Goal: Transaction & Acquisition: Purchase product/service

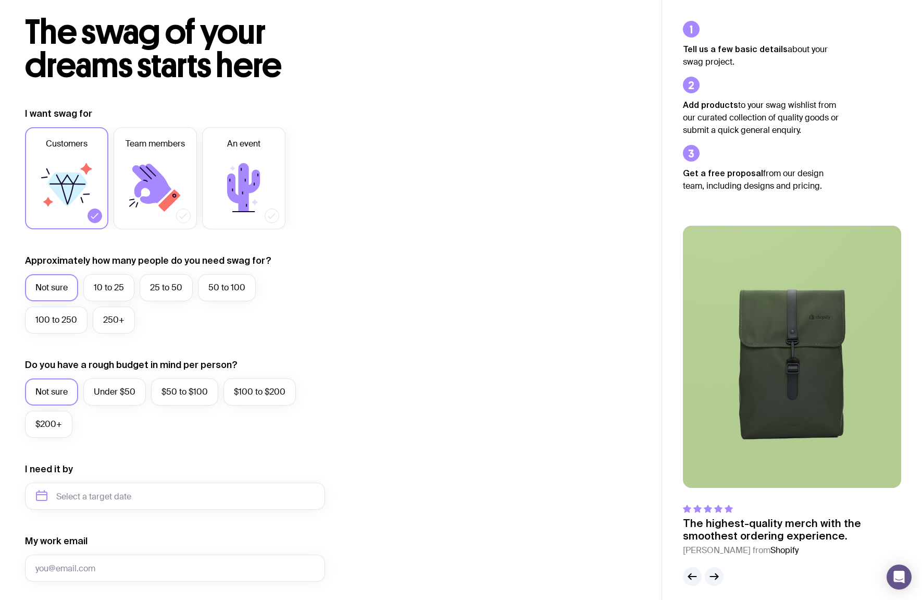
click at [601, 396] on div "I want swag for Customers Team members An event Approximately how many people d…" at bounding box center [330, 447] width 611 height 680
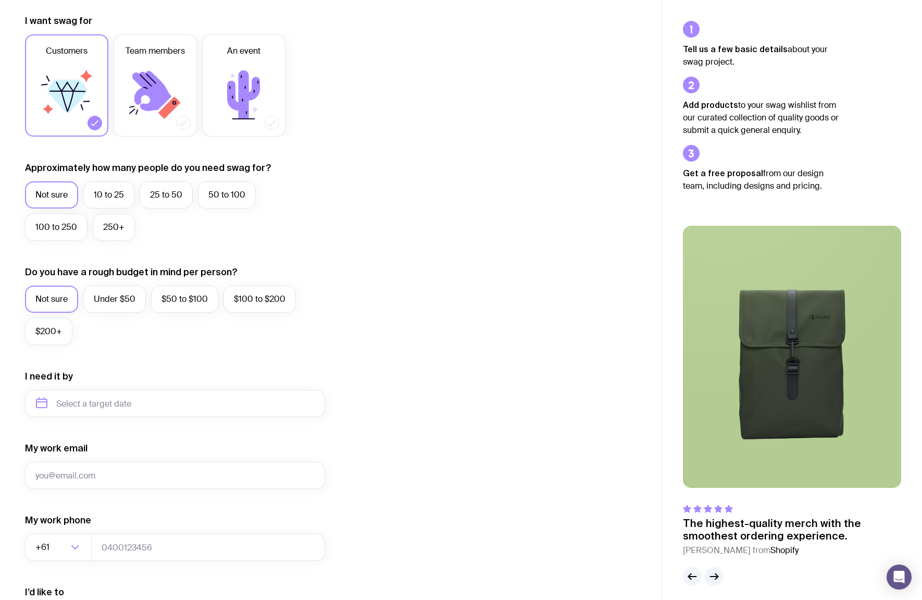
scroll to position [286, 0]
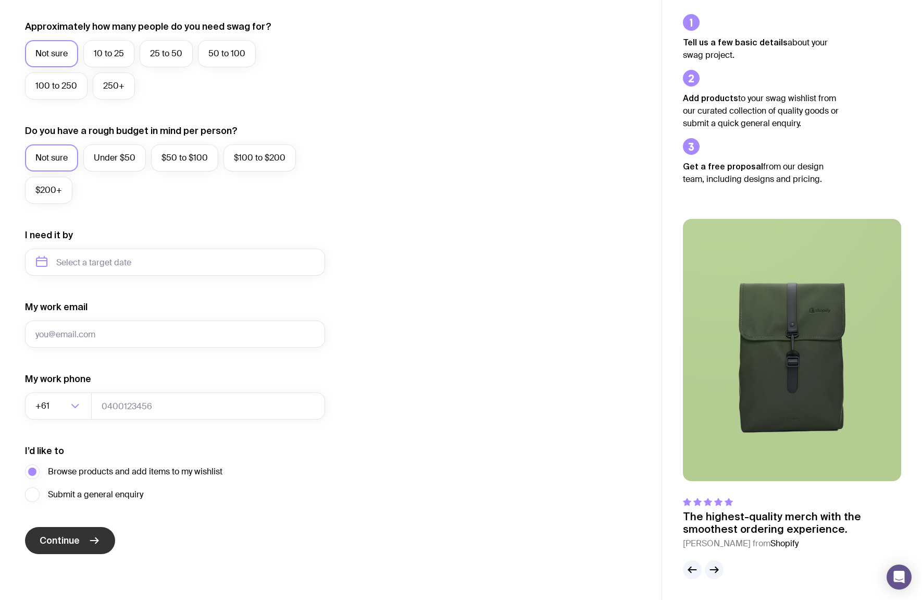
click at [102, 544] on button "Continue" at bounding box center [70, 540] width 90 height 27
click at [107, 327] on input "My work email" at bounding box center [175, 333] width 300 height 27
type input "[EMAIL_ADDRESS][DOMAIN_NAME]"
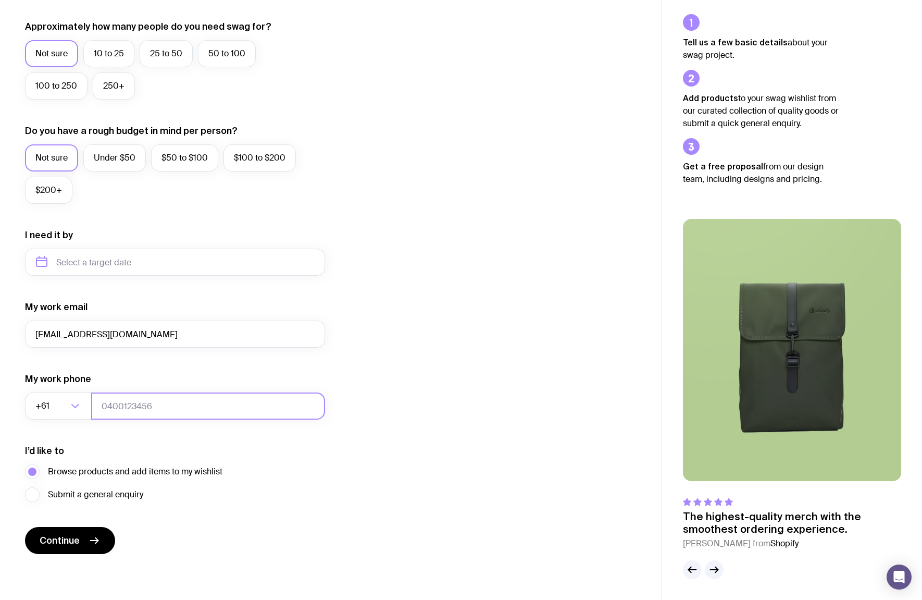
click at [129, 409] on input "tel" at bounding box center [208, 405] width 234 height 27
click at [242, 504] on form "I want swag for Customers Team members An event Approximately how many people d…" at bounding box center [175, 213] width 300 height 680
click at [114, 491] on span "Submit a general enquiry" at bounding box center [95, 494] width 95 height 13
click at [0, 0] on input "Submit a general enquiry" at bounding box center [0, 0] width 0 height 0
click at [119, 471] on span "Browse products and add items to my wishlist" at bounding box center [135, 471] width 174 height 13
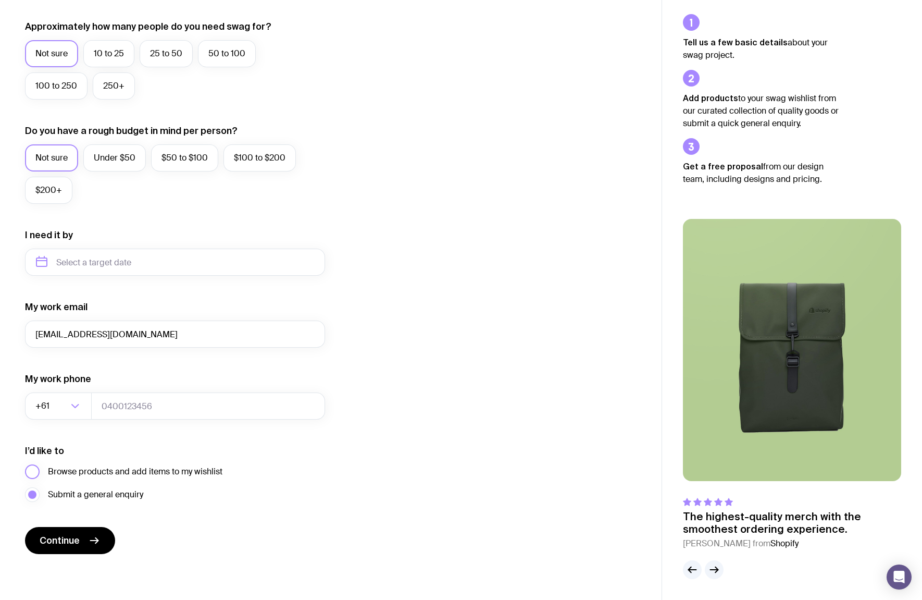
click at [0, 0] on input "Browse products and add items to my wishlist" at bounding box center [0, 0] width 0 height 0
click at [85, 545] on button "Continue" at bounding box center [70, 540] width 90 height 27
click at [229, 406] on input "tel" at bounding box center [208, 405] width 234 height 27
type input "0431928280"
click at [25, 527] on button "Continue" at bounding box center [70, 540] width 90 height 27
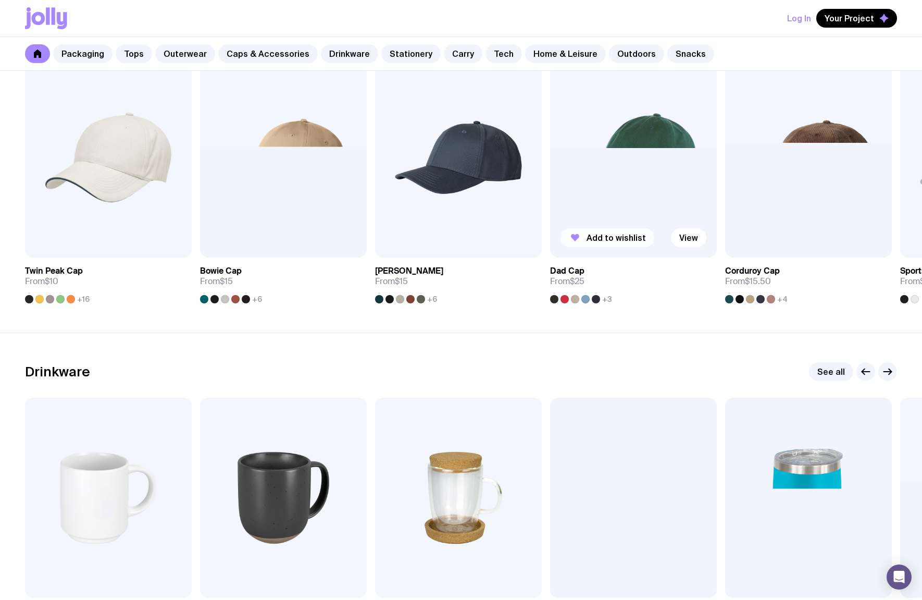
scroll to position [1354, 0]
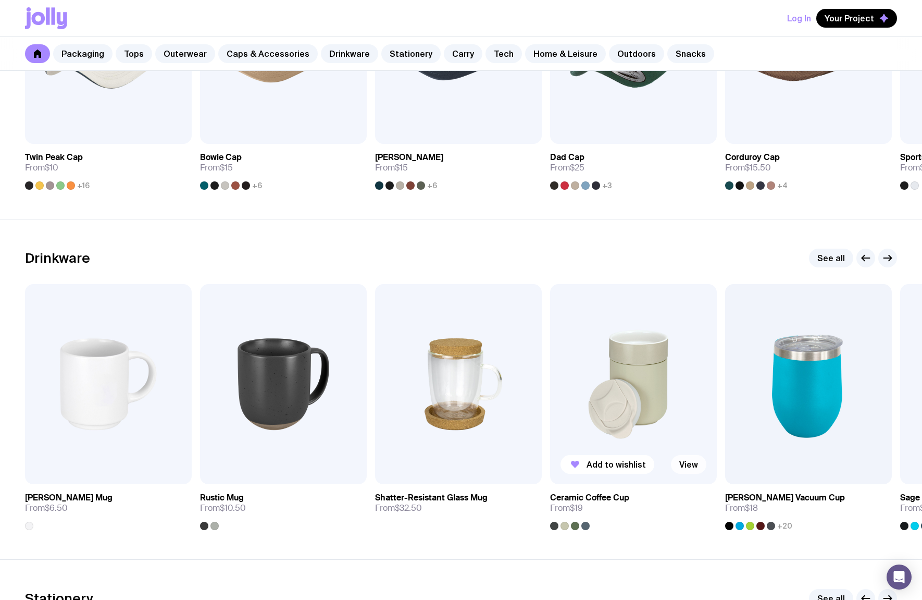
click at [684, 466] on link "View" at bounding box center [688, 464] width 35 height 19
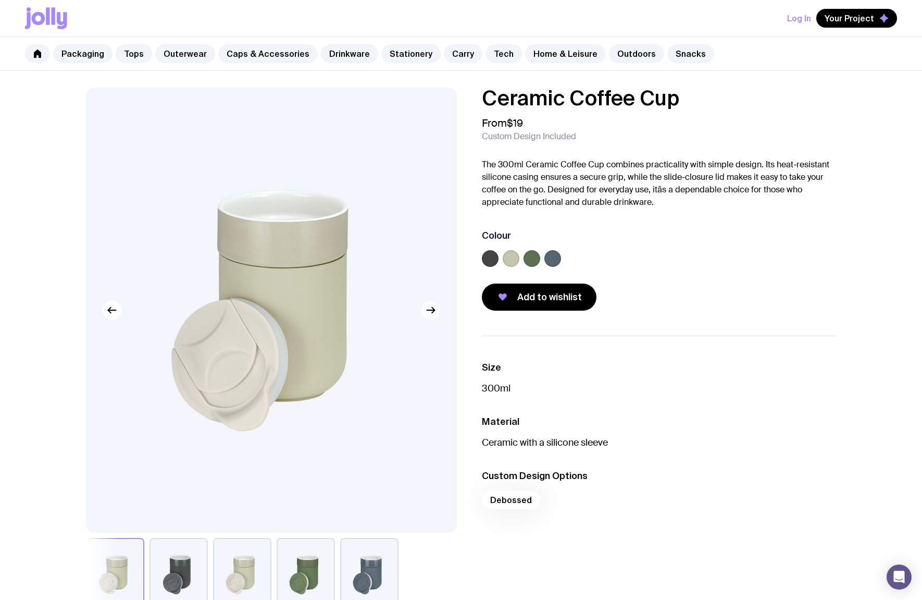
click at [434, 305] on icon "button" at bounding box center [431, 310] width 13 height 13
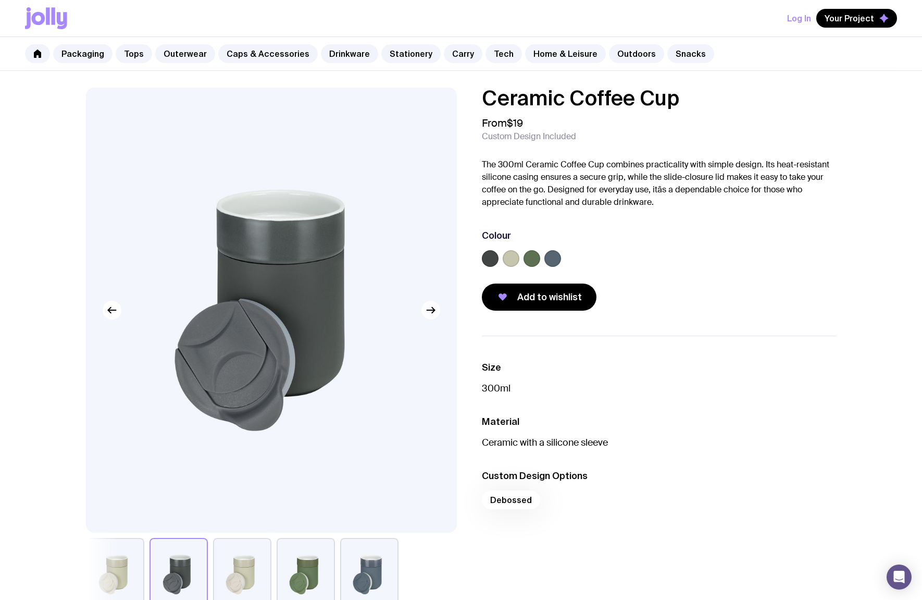
click at [429, 309] on icon "button" at bounding box center [431, 310] width 13 height 13
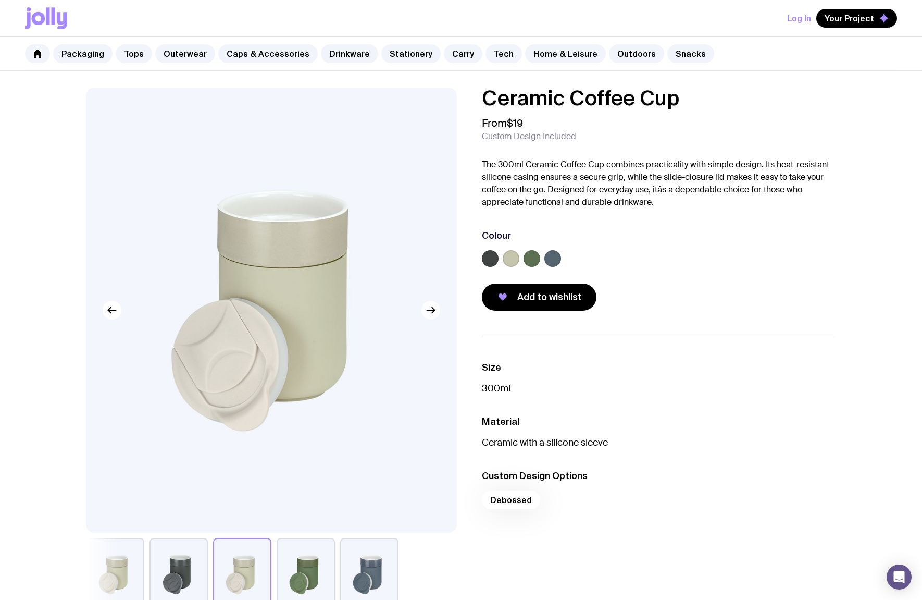
click at [426, 306] on icon "button" at bounding box center [431, 310] width 13 height 13
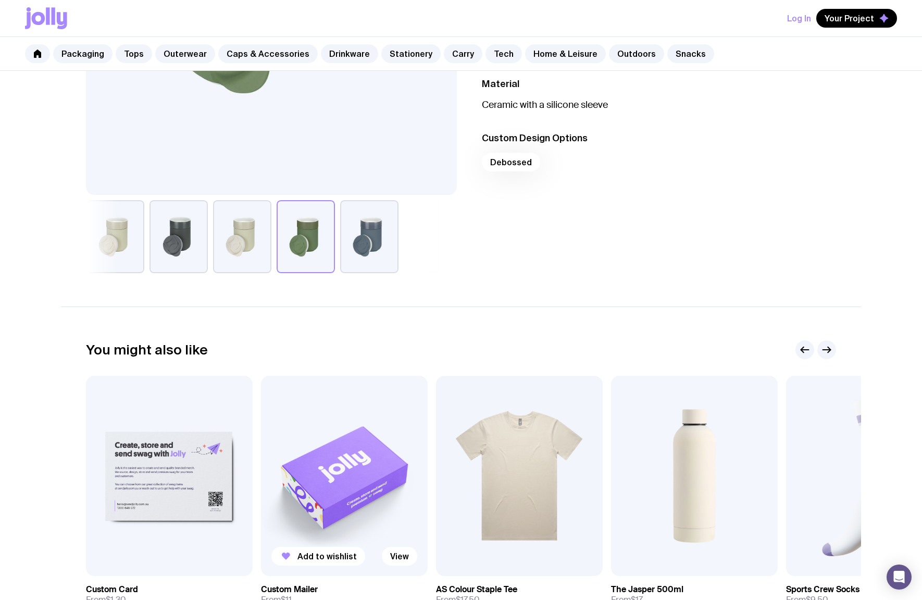
scroll to position [365, 0]
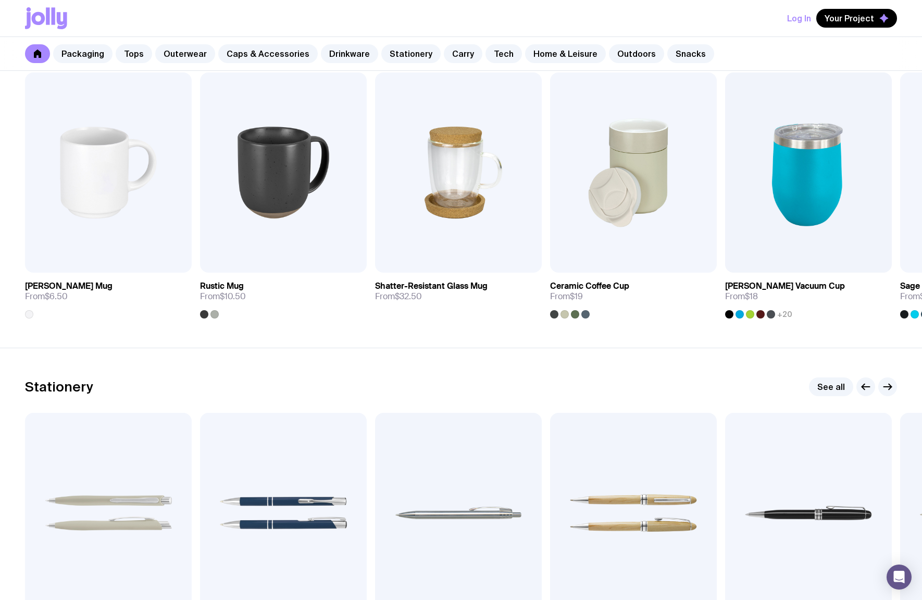
scroll to position [1826, 0]
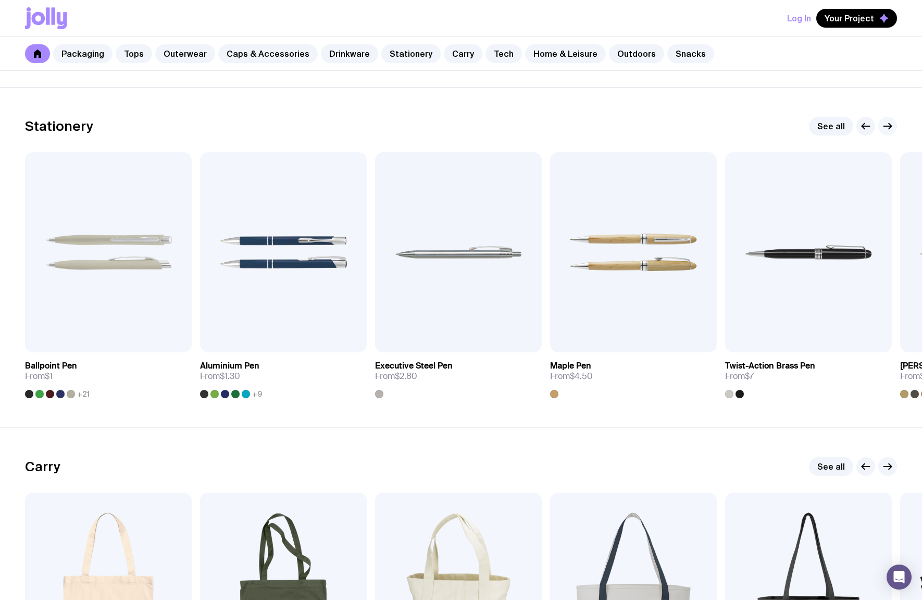
click at [891, 129] on icon "button" at bounding box center [887, 126] width 13 height 13
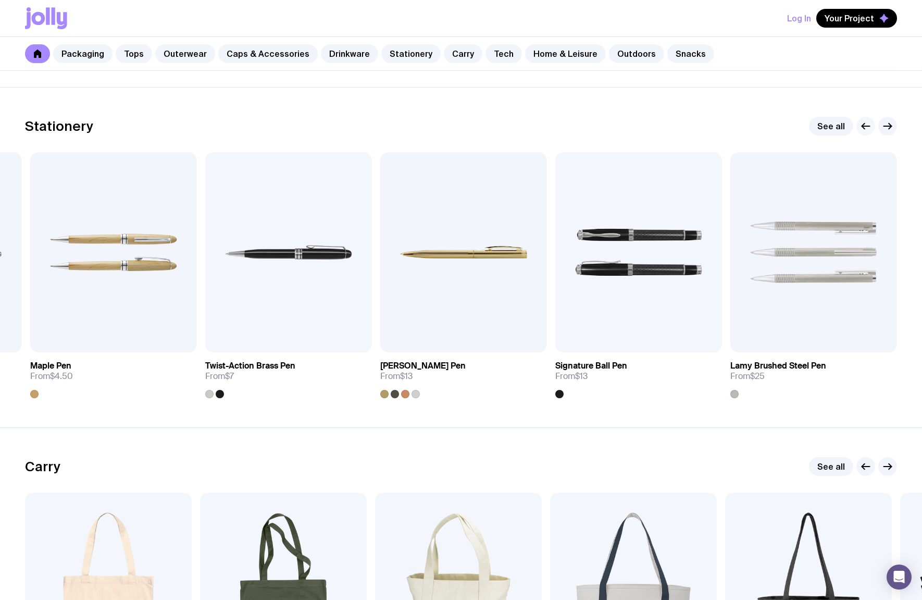
click at [859, 129] on button "button" at bounding box center [865, 126] width 19 height 19
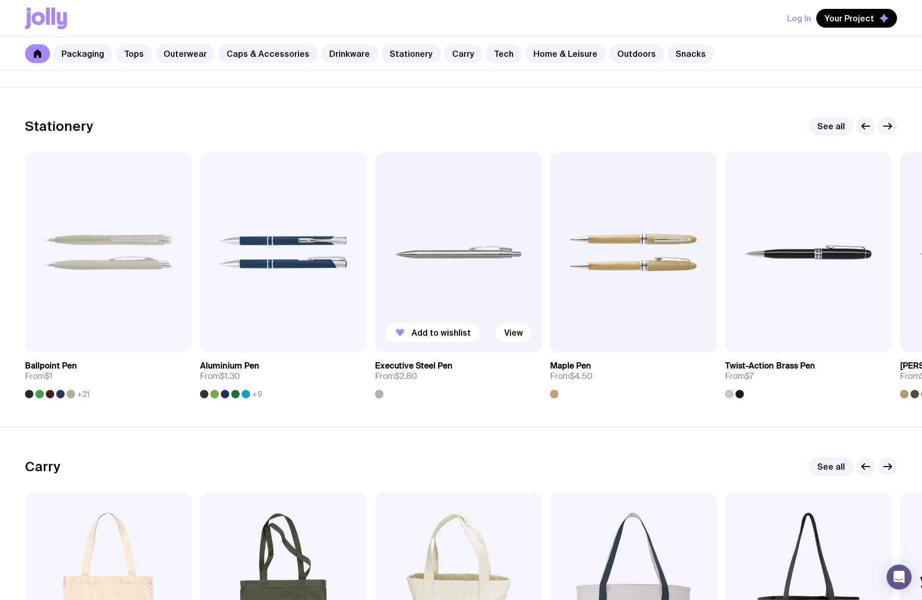
click at [483, 283] on img at bounding box center [458, 252] width 167 height 200
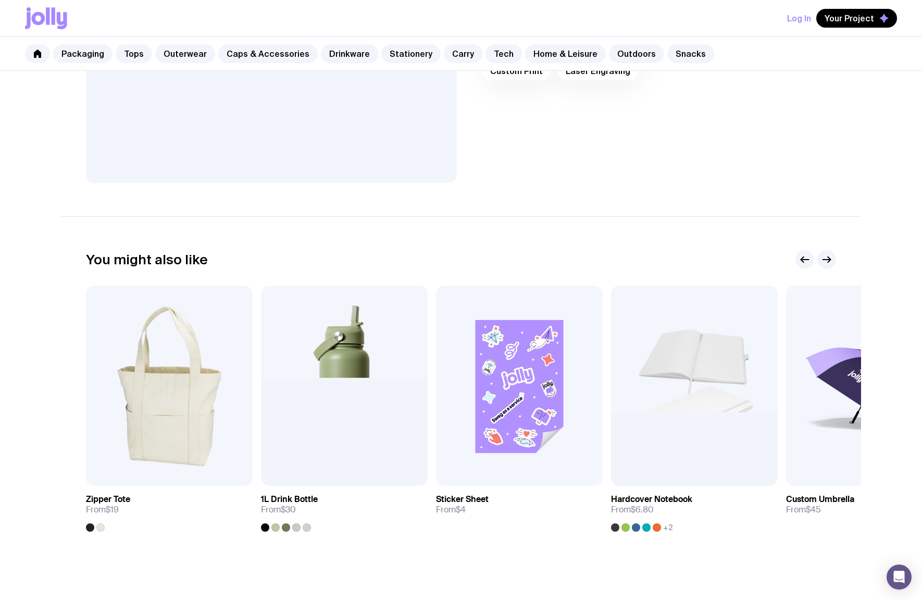
scroll to position [365, 0]
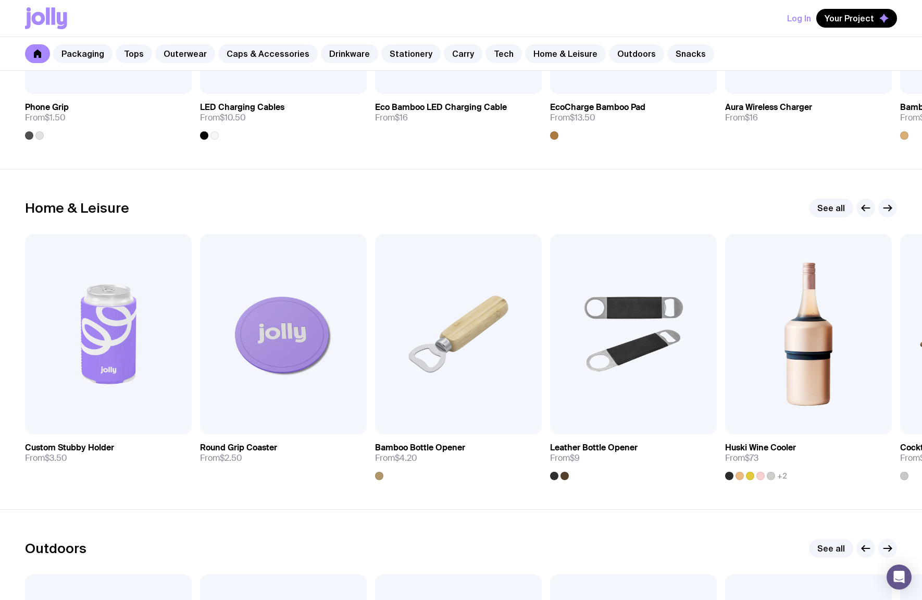
scroll to position [2790, 0]
